Goal: Information Seeking & Learning: Learn about a topic

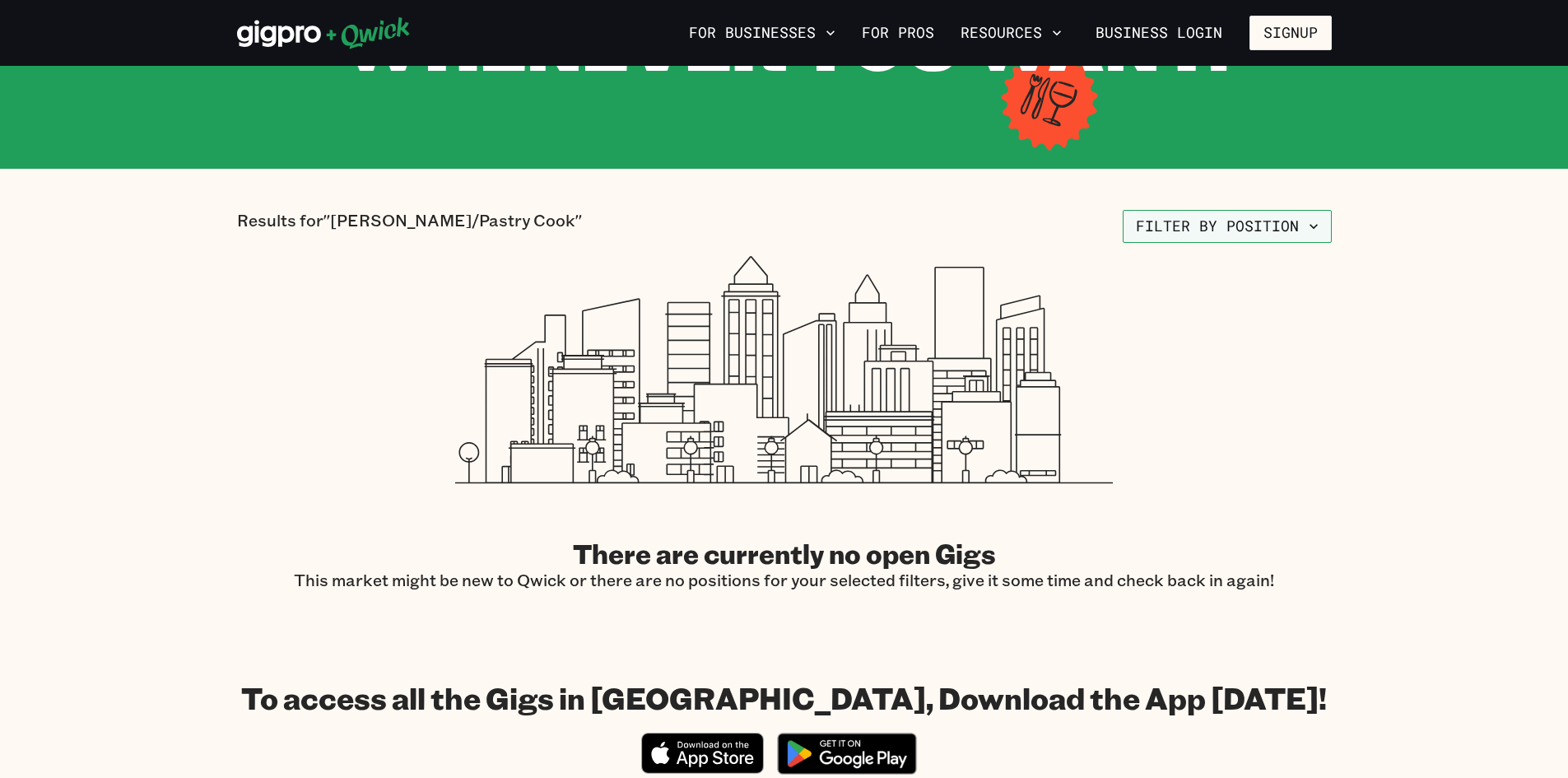
click at [1226, 231] on button "Filter by position" at bounding box center [1227, 226] width 209 height 33
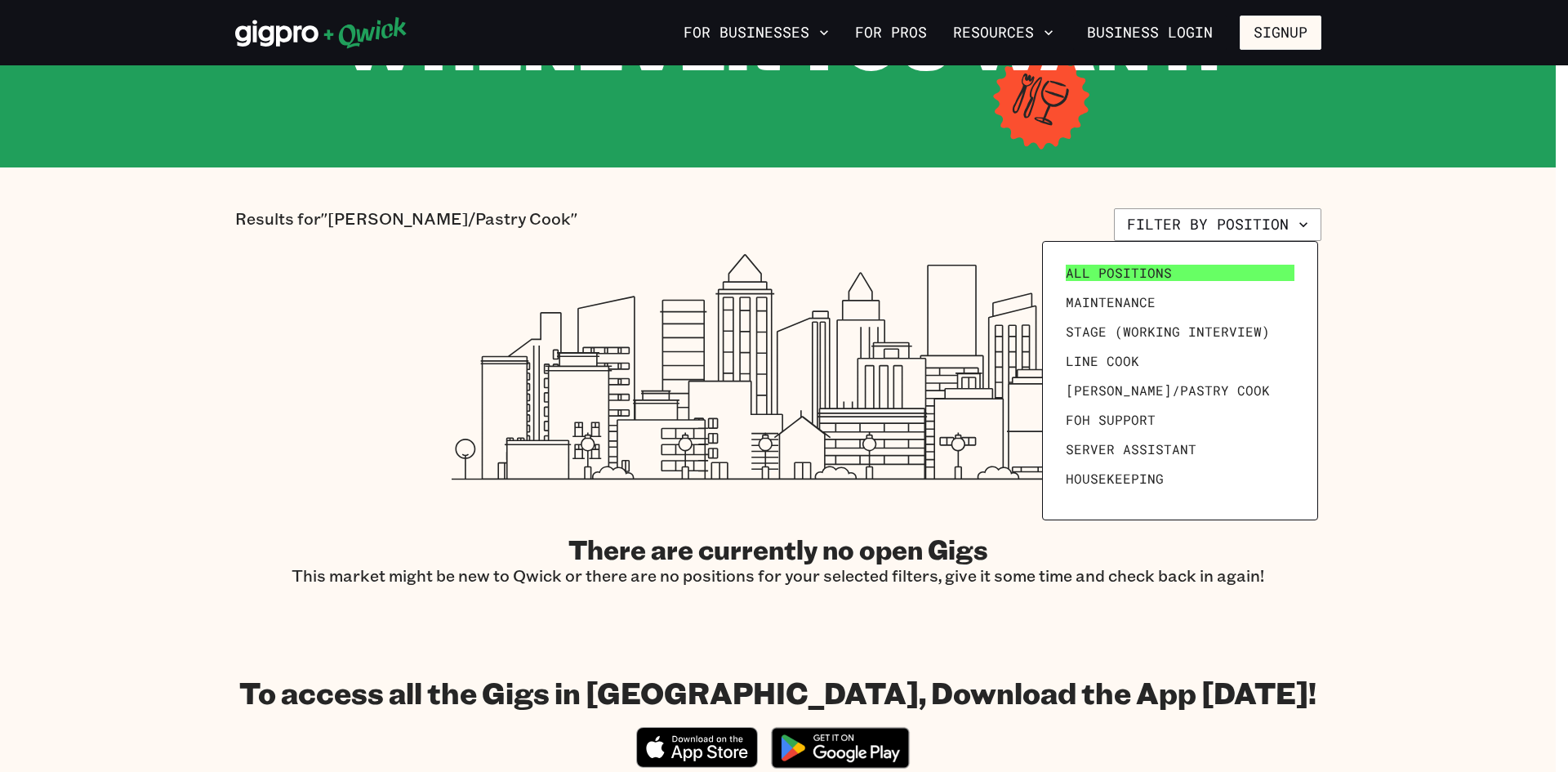
click at [1222, 278] on link "All Positions" at bounding box center [1180, 273] width 242 height 30
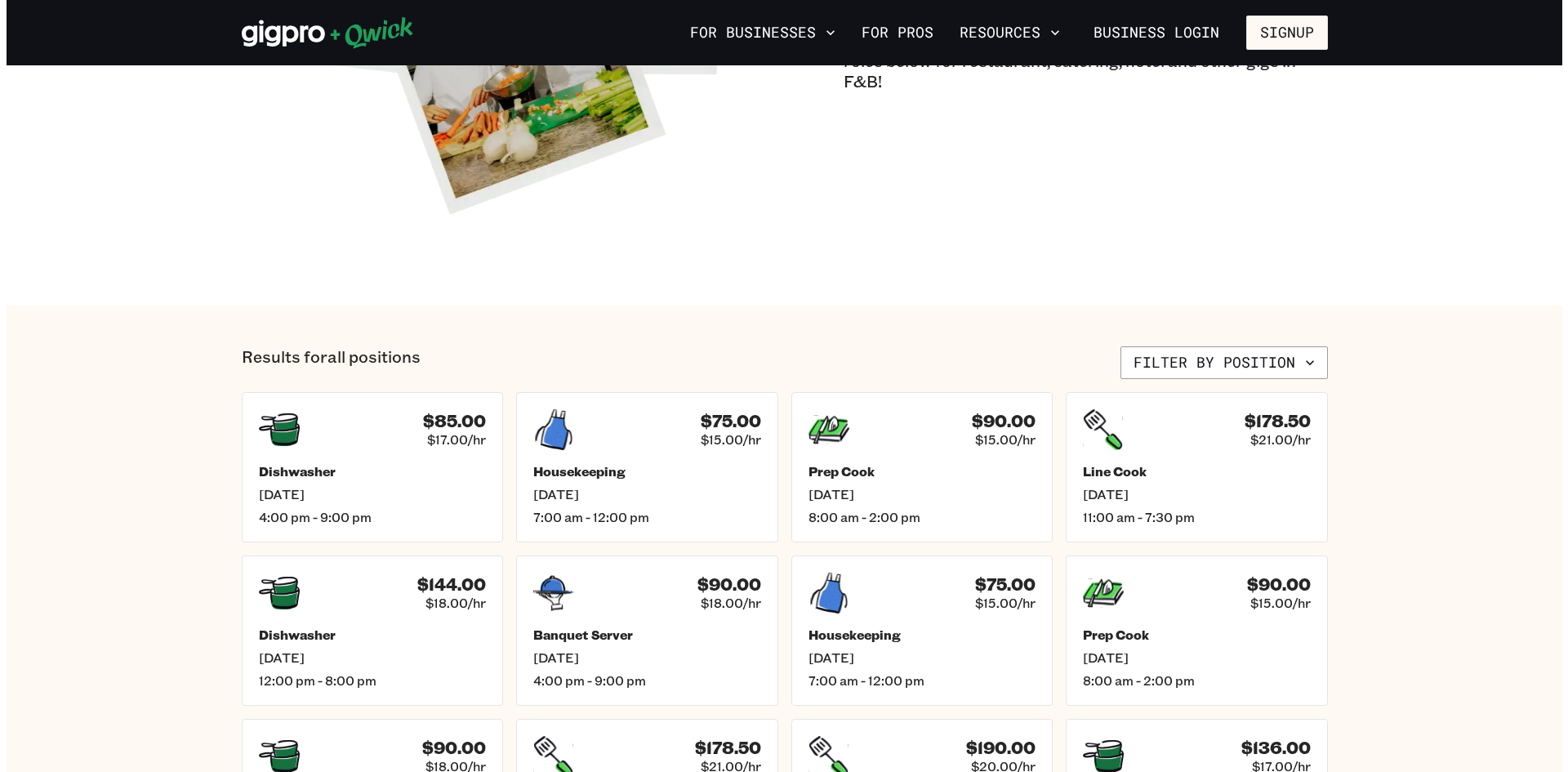
scroll to position [409, 0]
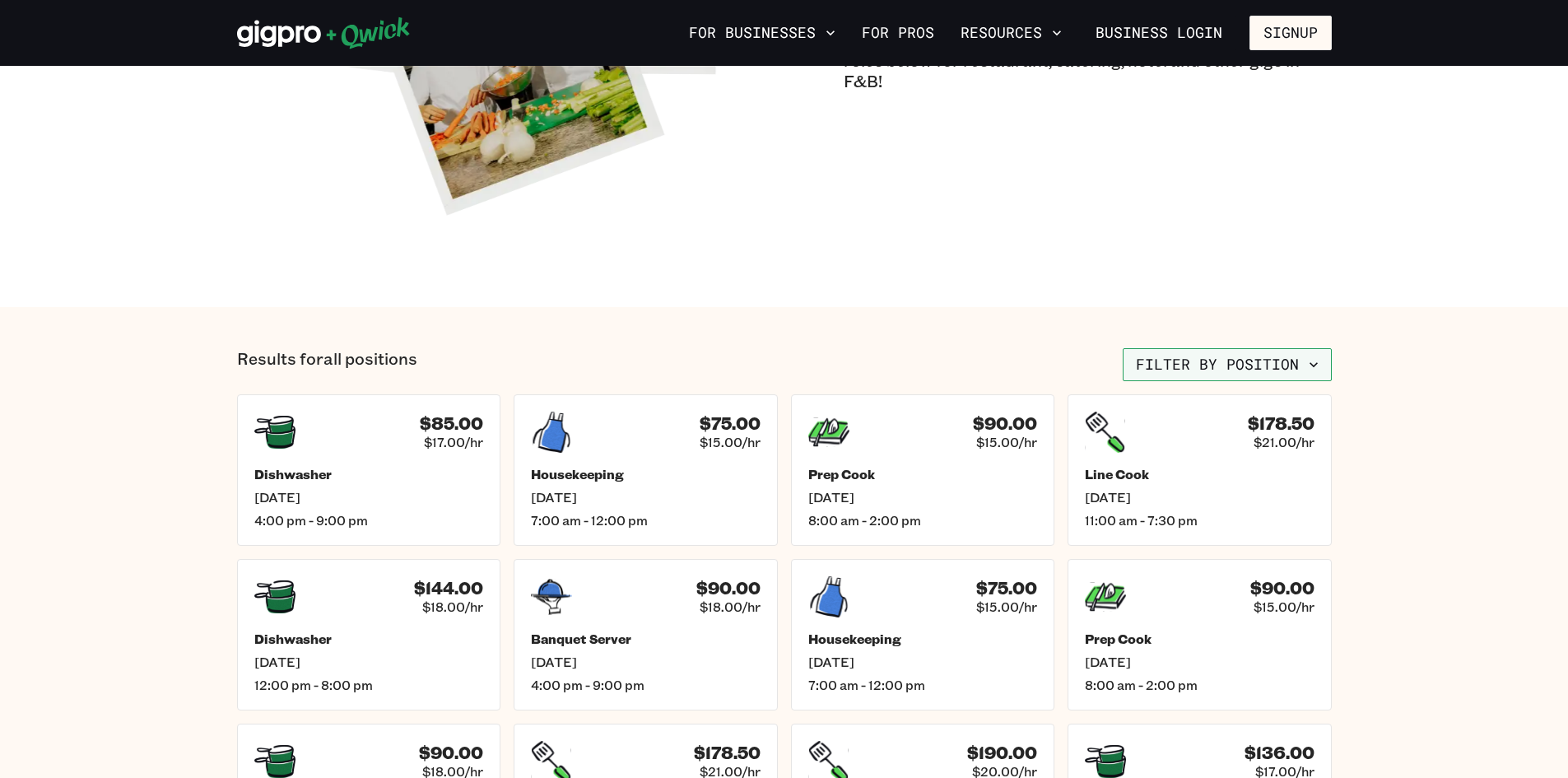
click at [1269, 370] on button "Filter by position" at bounding box center [1227, 364] width 209 height 33
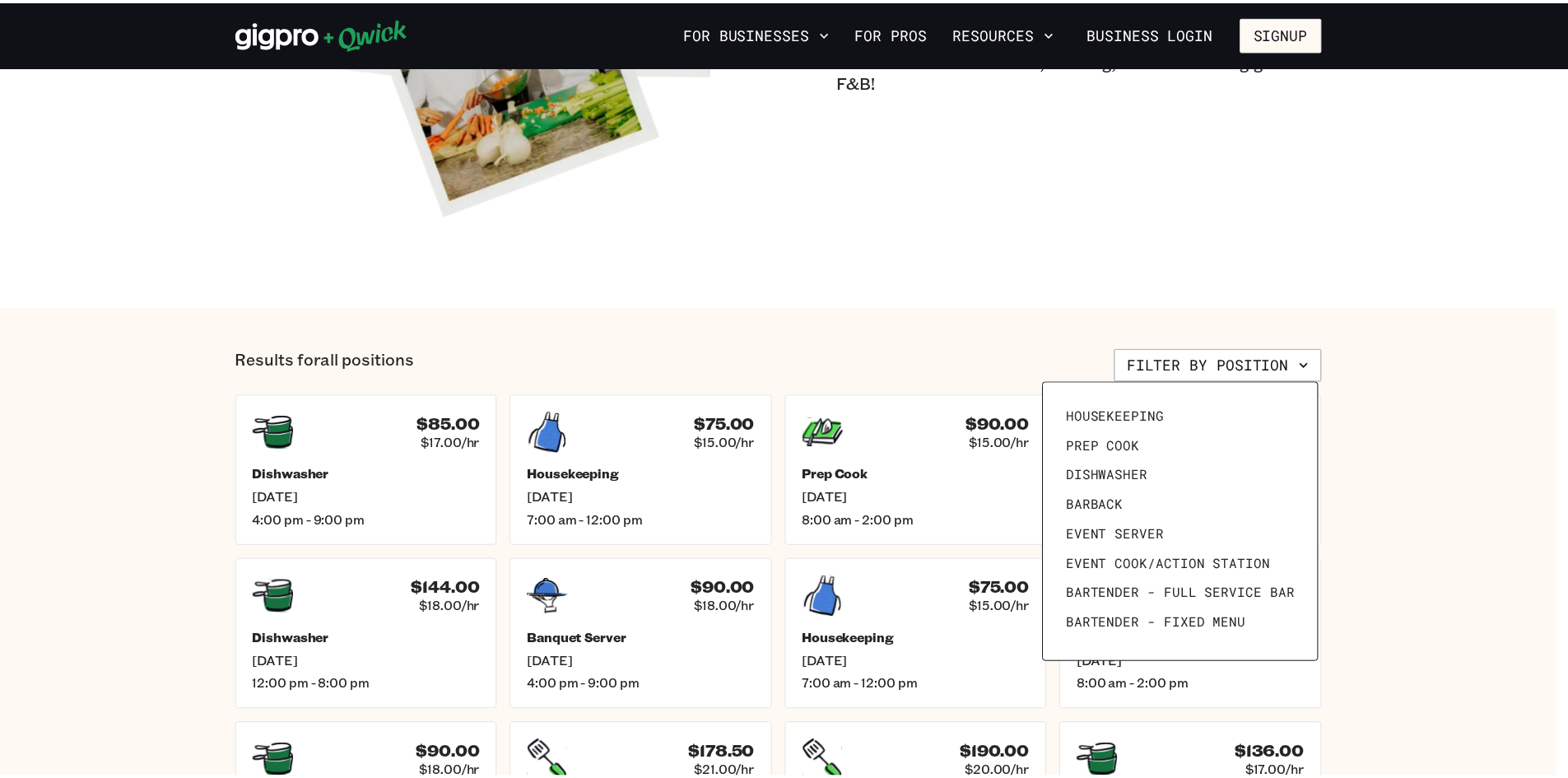
scroll to position [227, 0]
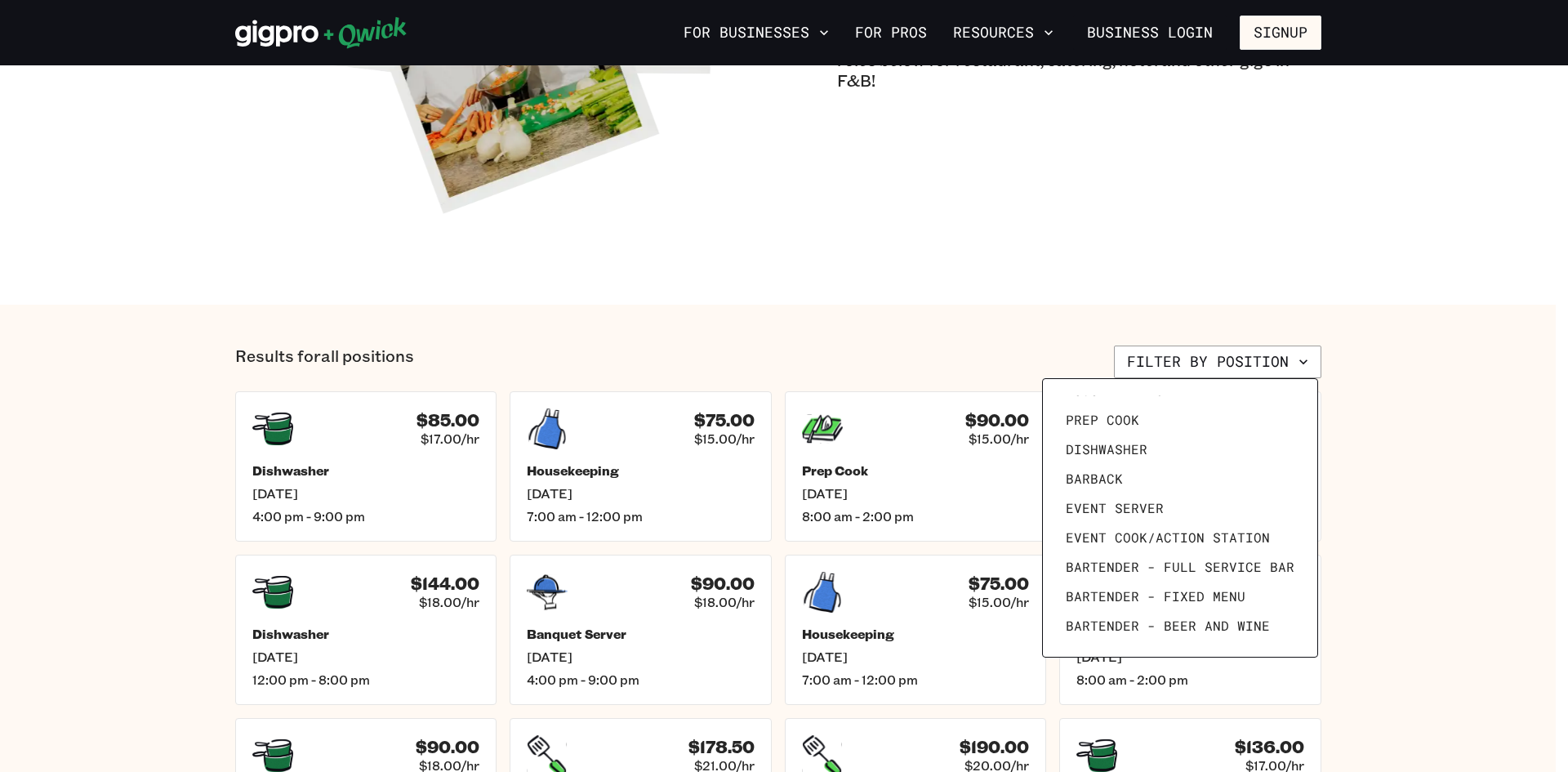
click at [1447, 458] on div at bounding box center [784, 386] width 1568 height 772
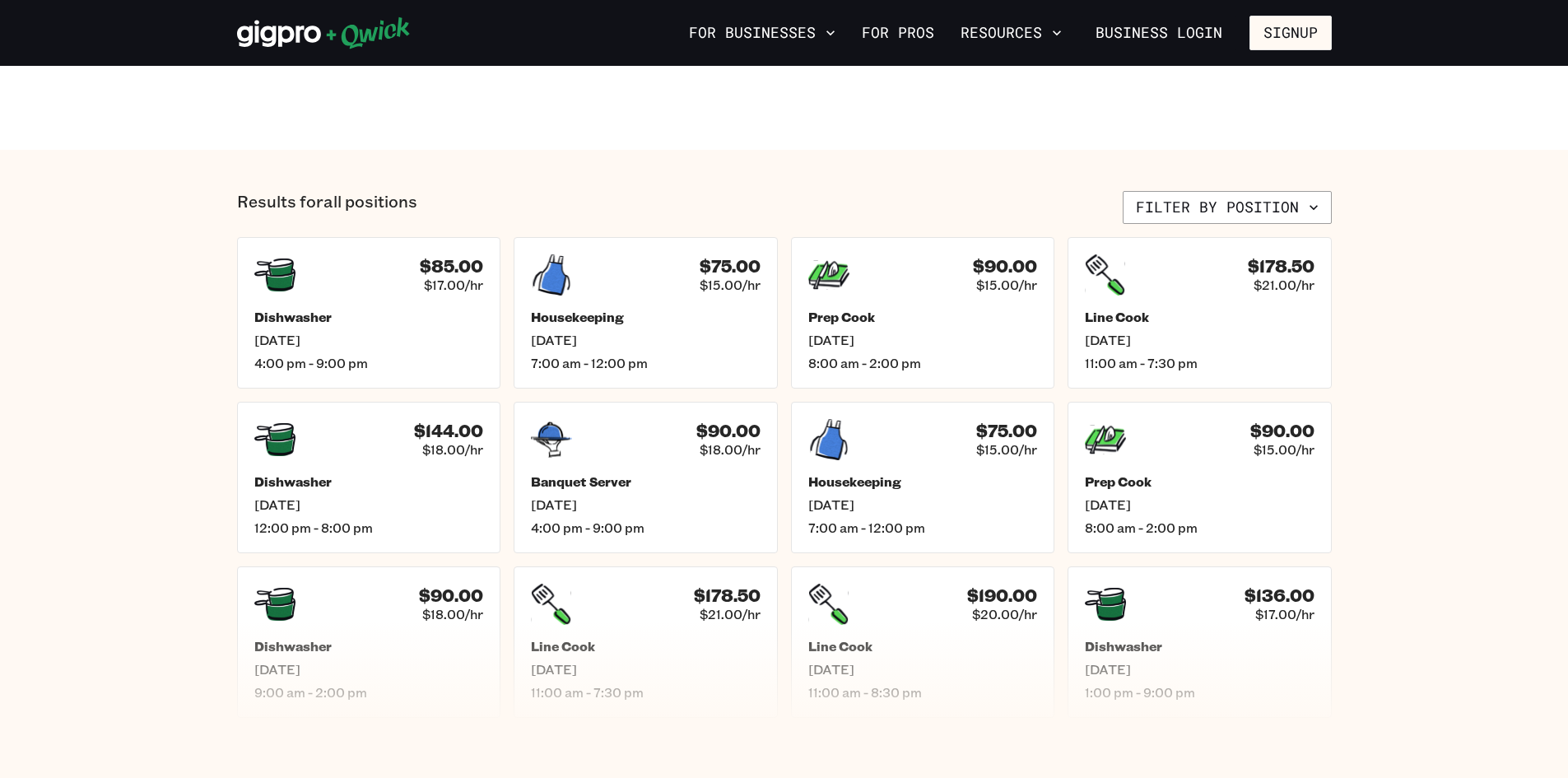
scroll to position [576, 0]
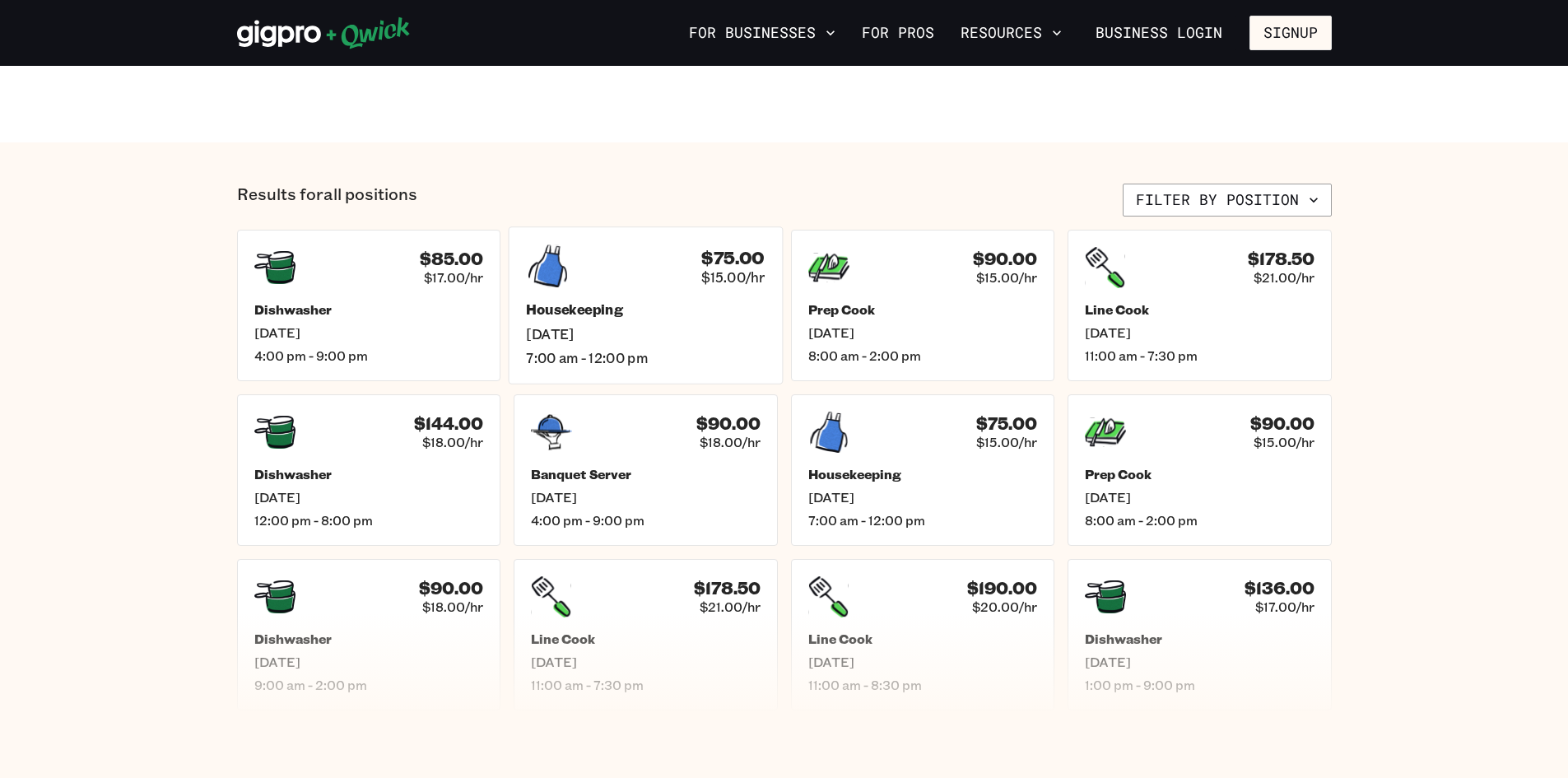
click at [741, 269] on span "$15.00/hr" at bounding box center [733, 277] width 63 height 18
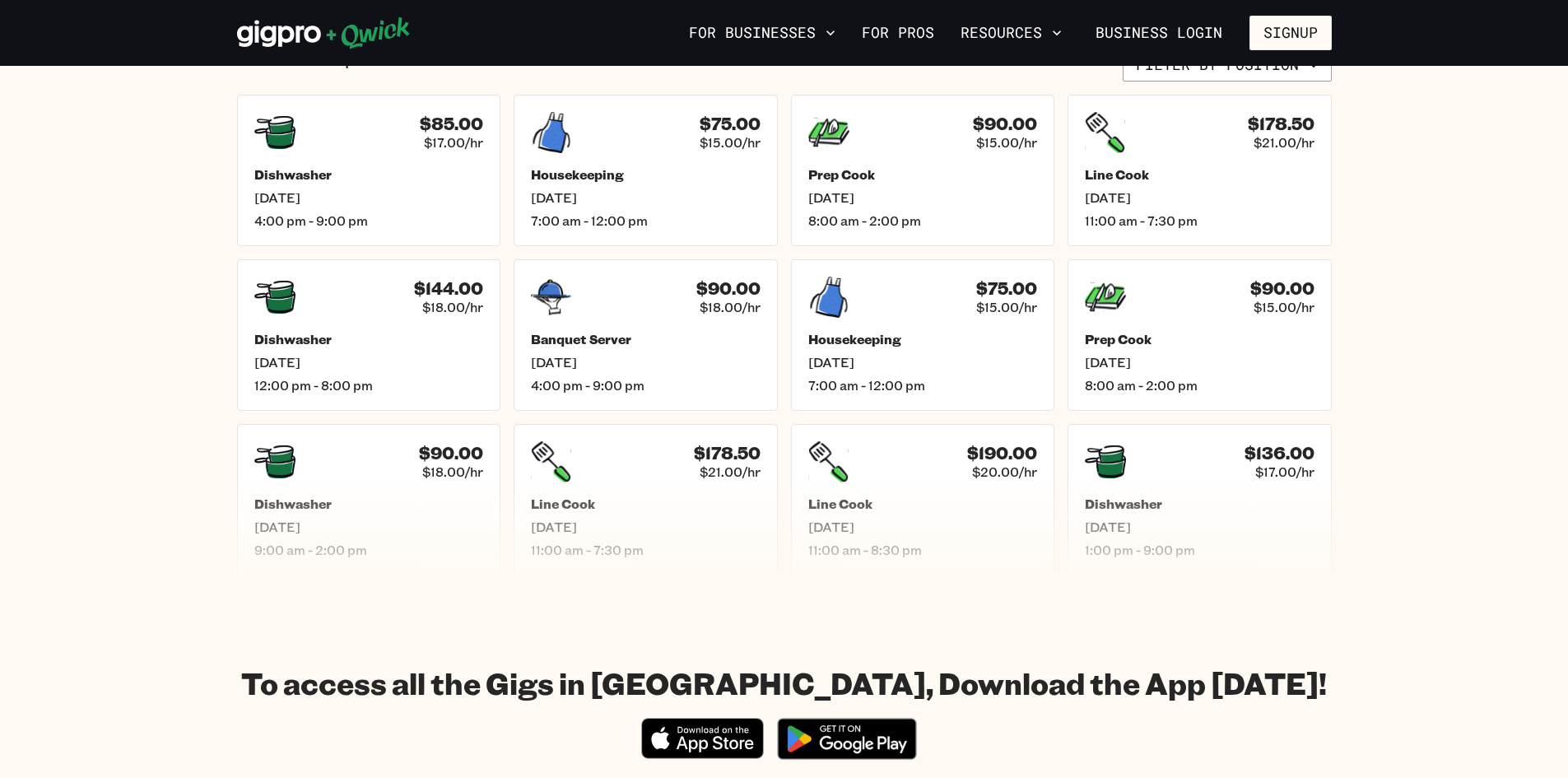
scroll to position [740, 0]
